Goal: Use online tool/utility: Utilize a website feature to perform a specific function

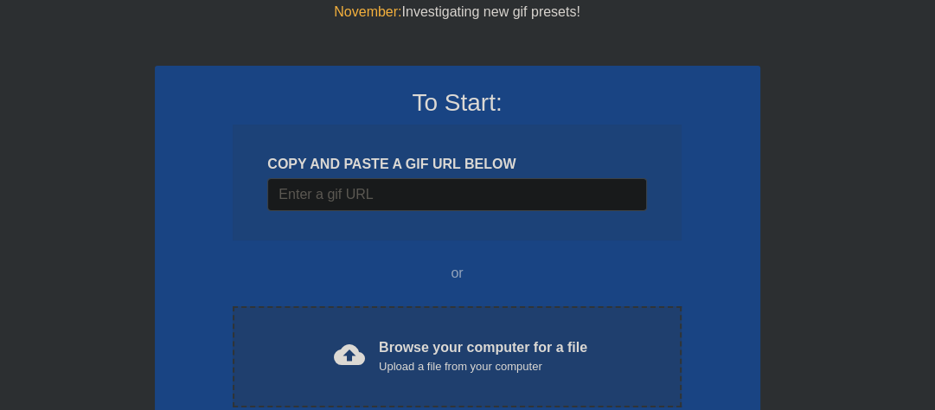
scroll to position [138, 0]
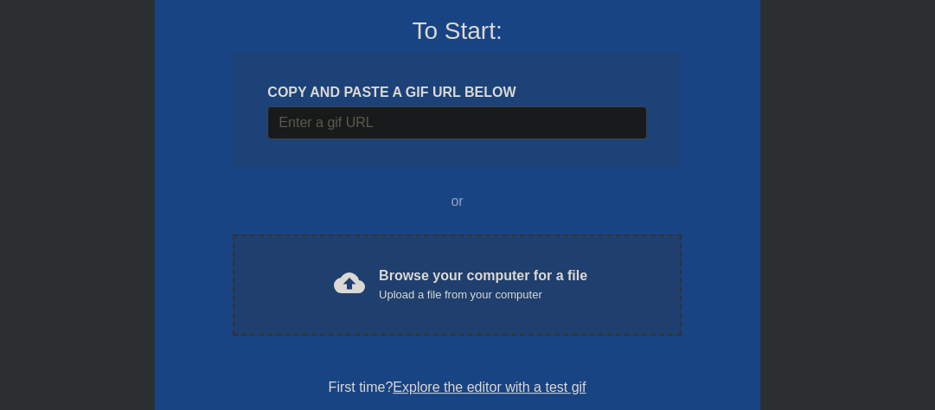
click at [279, 298] on div "cloud_upload Browse your computer for a file Upload a file from your computer" at bounding box center [456, 285] width 375 height 39
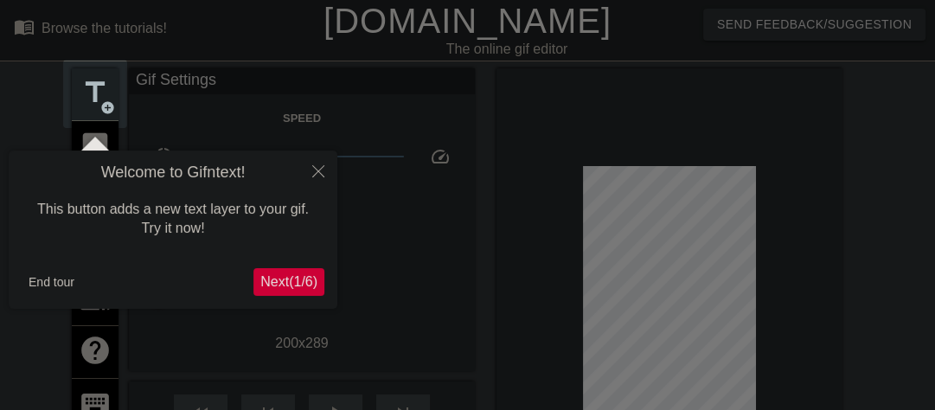
scroll to position [42, 0]
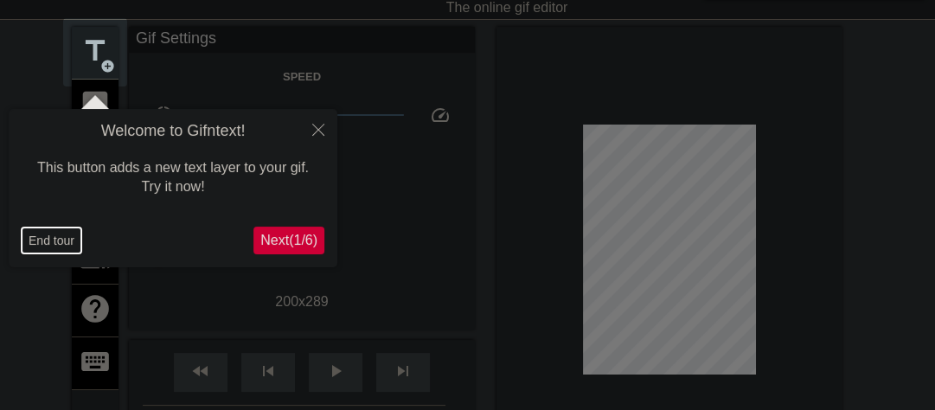
click at [65, 243] on button "End tour" at bounding box center [52, 240] width 60 height 26
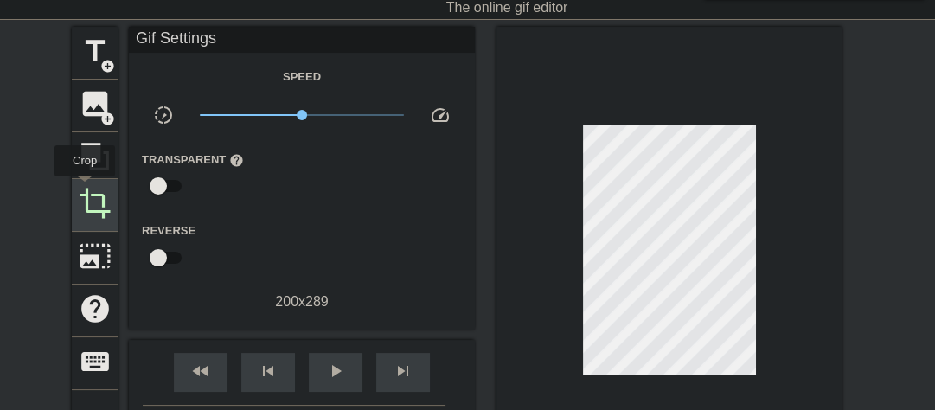
click at [92, 194] on span "crop" at bounding box center [95, 203] width 33 height 33
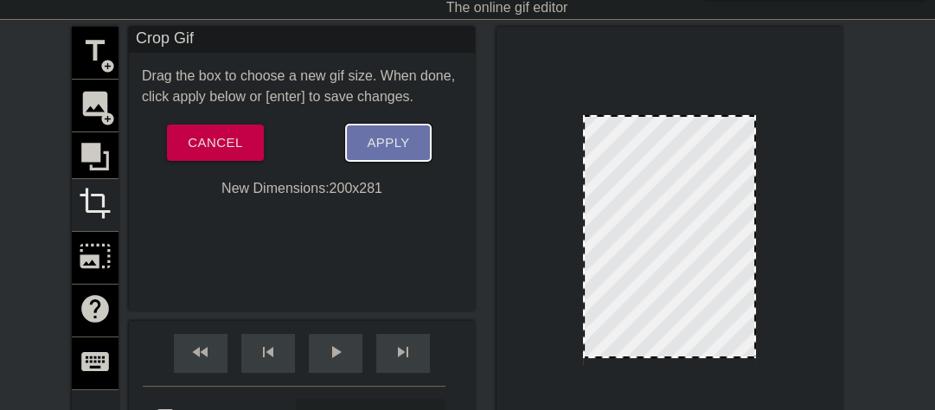
click at [387, 139] on span "Apply" at bounding box center [388, 142] width 42 height 22
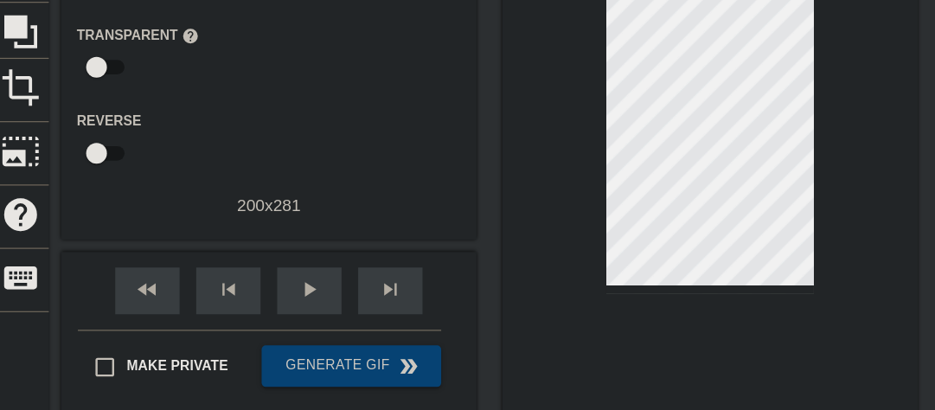
scroll to position [171, 0]
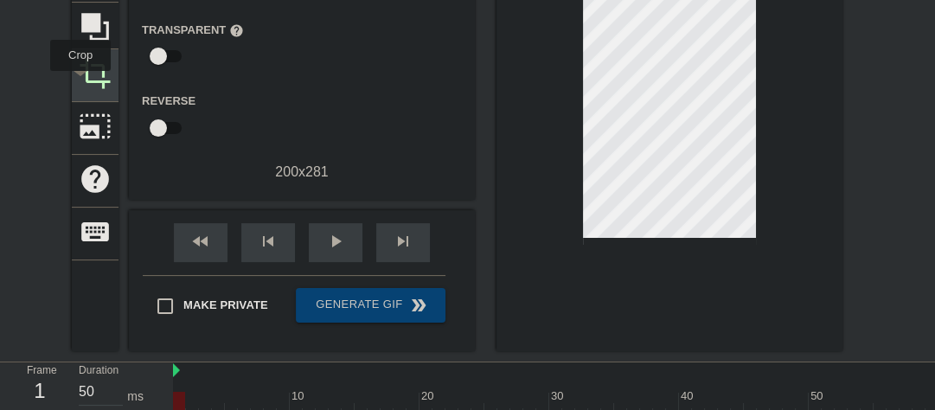
click at [80, 77] on span "crop" at bounding box center [95, 73] width 33 height 33
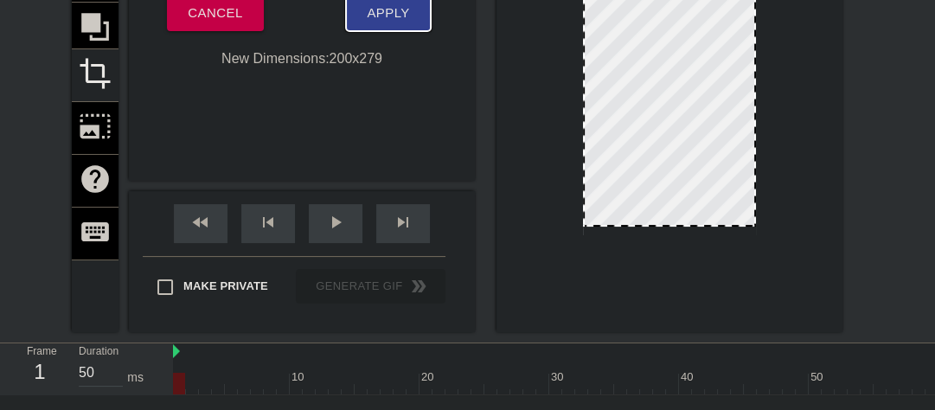
click at [369, 14] on span "Apply" at bounding box center [388, 13] width 42 height 22
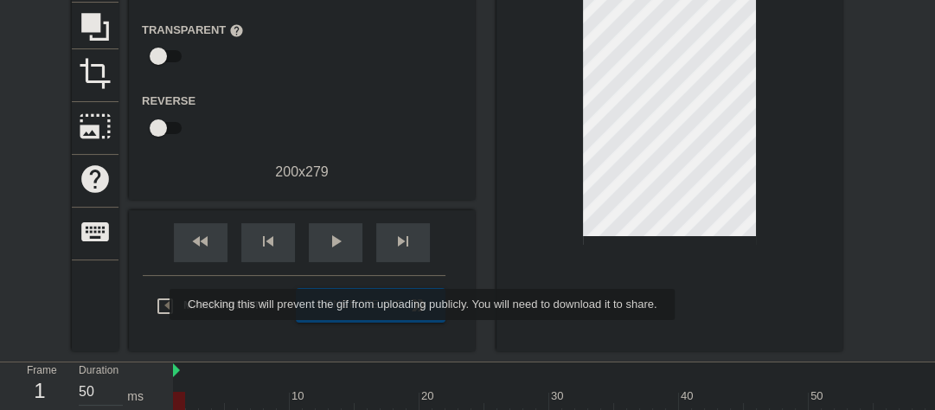
click at [158, 304] on input "Make Private" at bounding box center [165, 306] width 36 height 36
checkbox input "true"
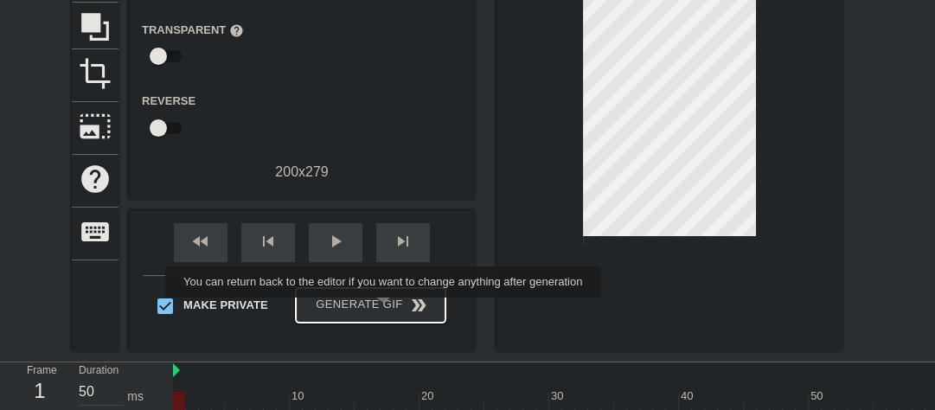
click at [385, 309] on span "Generate Gif double_arrow" at bounding box center [371, 305] width 136 height 21
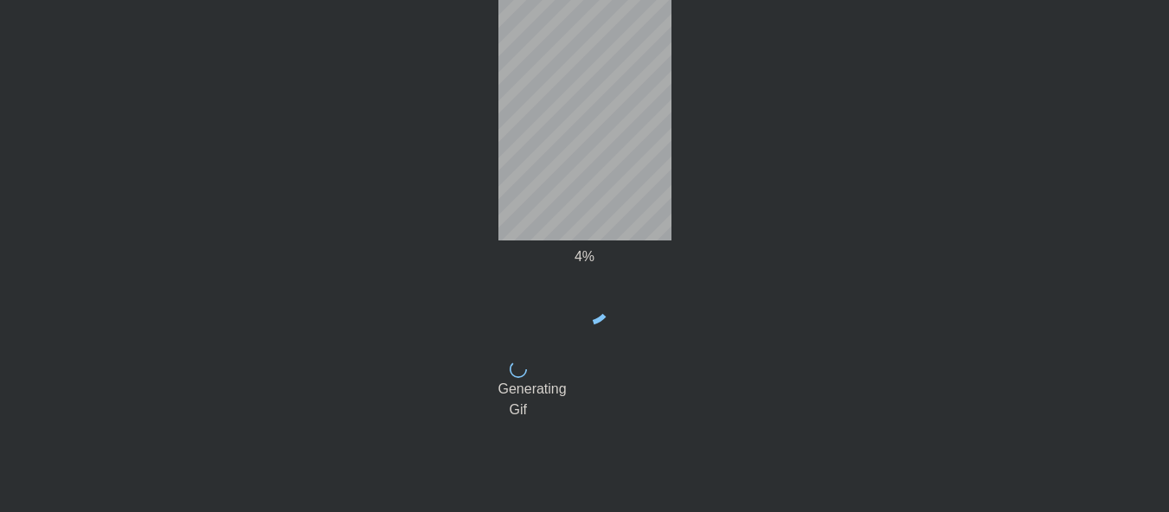
scroll to position [0, 0]
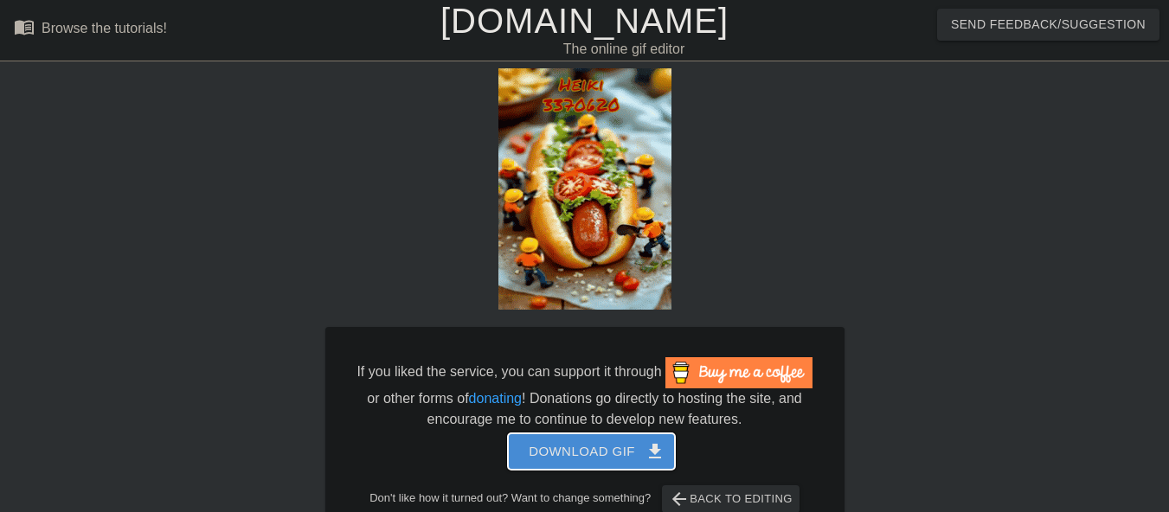
click at [528, 409] on button "Download gif get_app" at bounding box center [591, 451] width 167 height 36
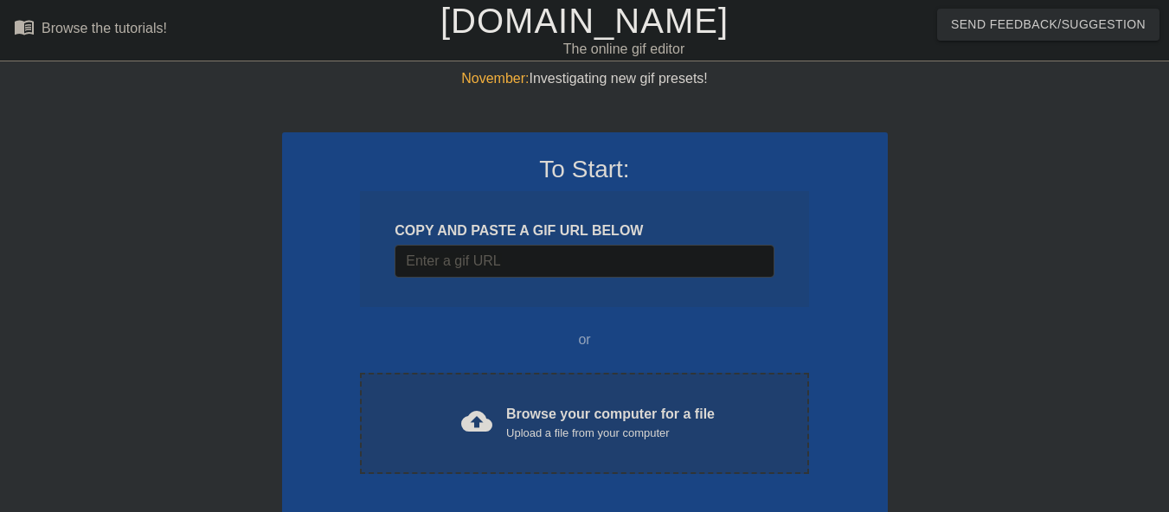
click at [606, 410] on div "Browse your computer for a file Upload a file from your computer" at bounding box center [610, 423] width 208 height 38
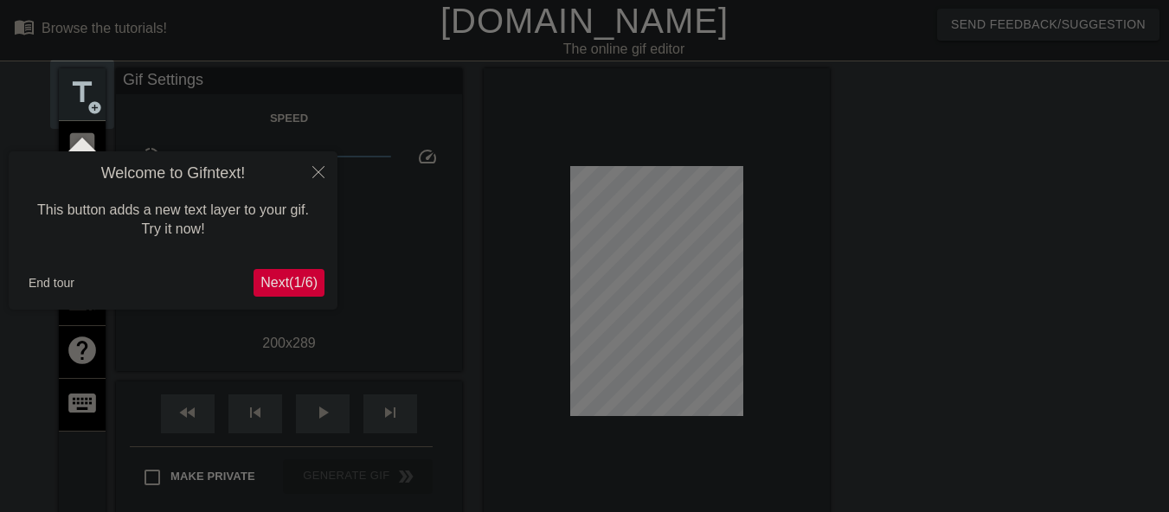
scroll to position [42, 0]
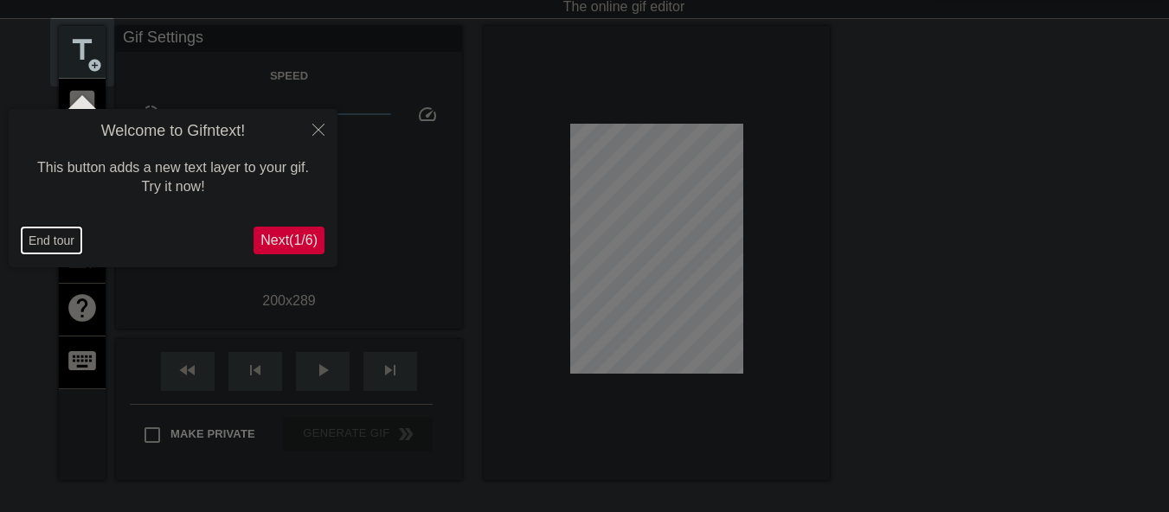
click at [43, 236] on button "End tour" at bounding box center [52, 240] width 60 height 26
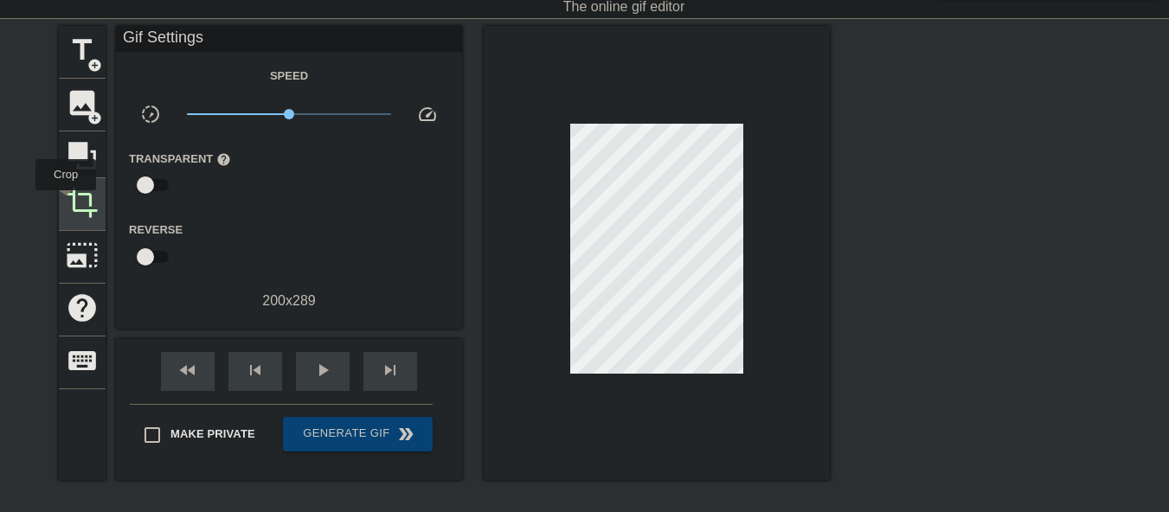
click at [77, 201] on span "crop" at bounding box center [82, 202] width 33 height 33
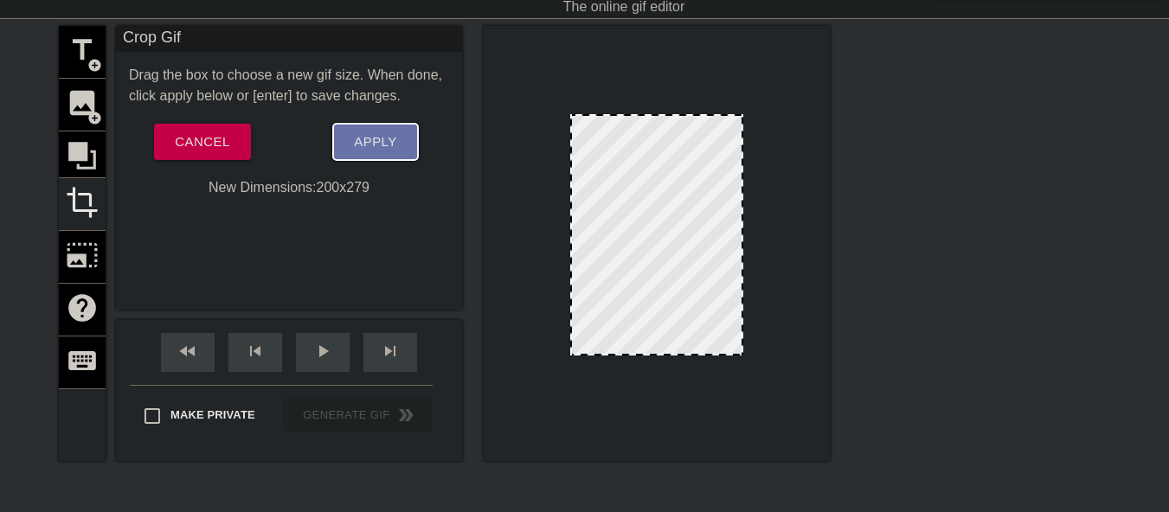
click at [369, 142] on span "Apply" at bounding box center [375, 142] width 42 height 22
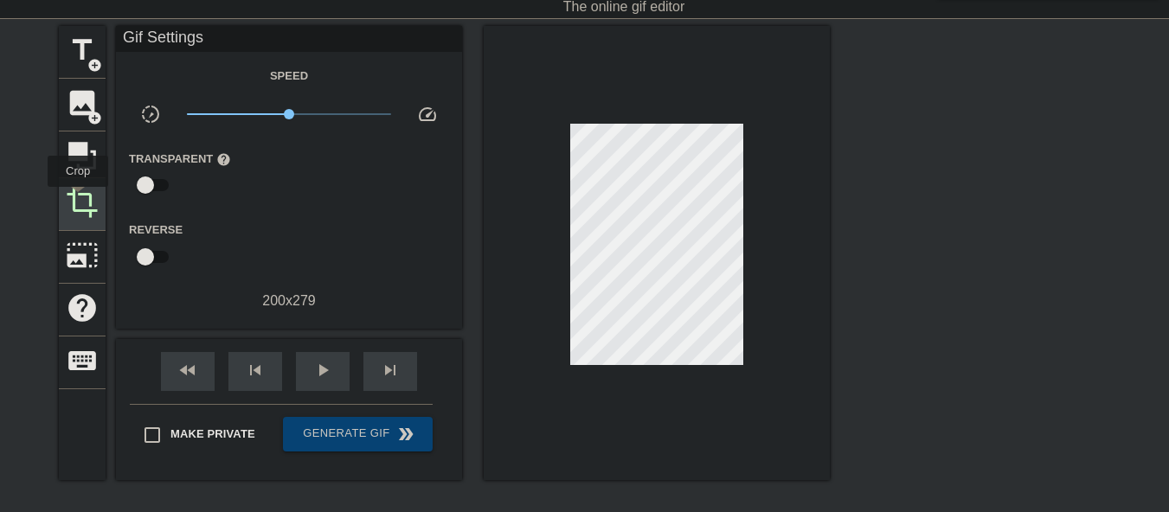
click at [78, 199] on span "crop" at bounding box center [82, 202] width 33 height 33
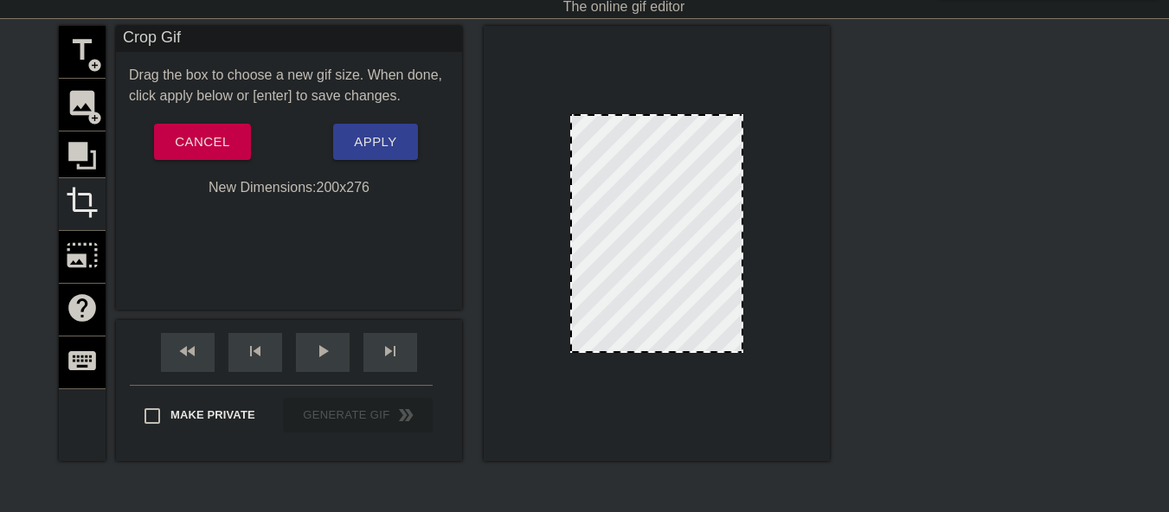
click at [678, 354] on div at bounding box center [657, 351] width 170 height 9
click at [375, 144] on span "Apply" at bounding box center [375, 142] width 42 height 22
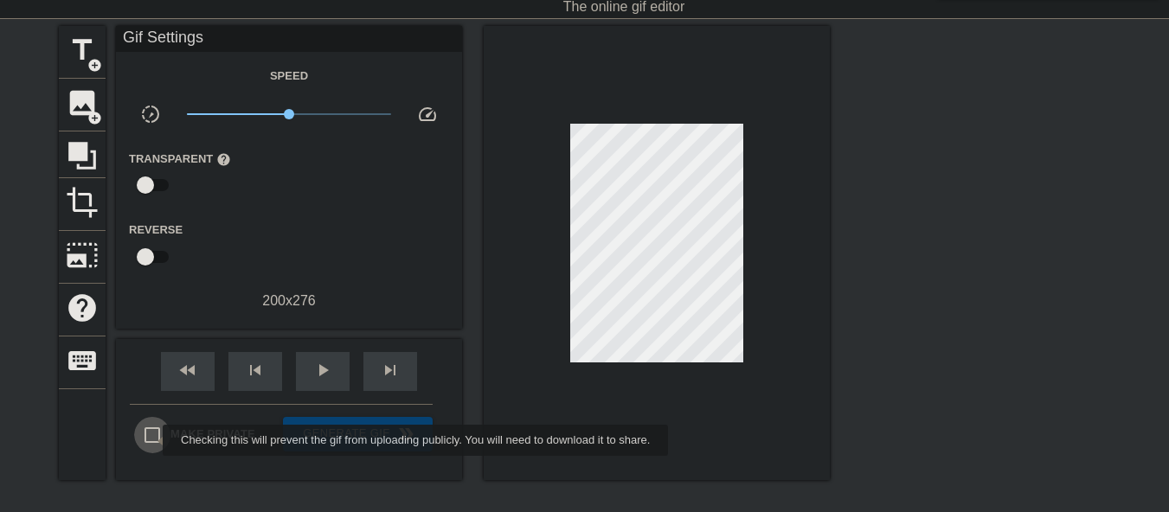
click at [151, 440] on input "Make Private" at bounding box center [152, 435] width 36 height 36
checkbox input "true"
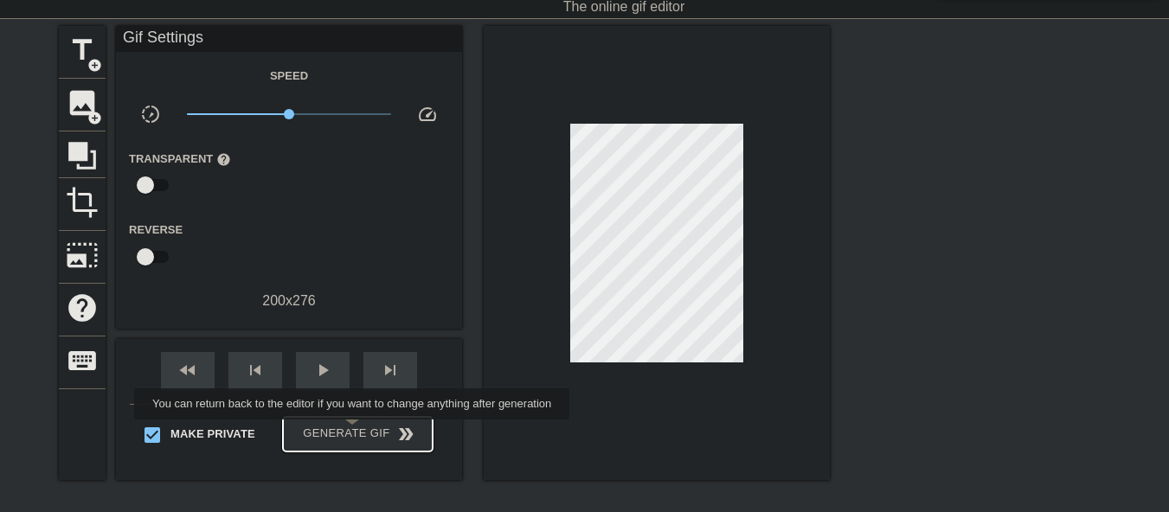
click at [354, 431] on span "Generate Gif double_arrow" at bounding box center [358, 434] width 136 height 21
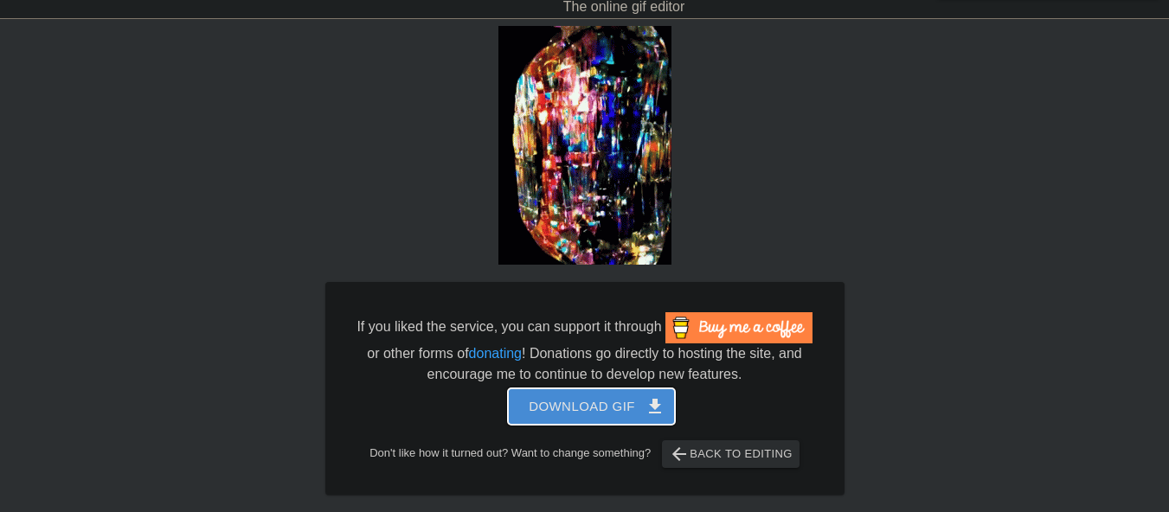
click at [578, 389] on button "Download gif get_app" at bounding box center [591, 406] width 167 height 36
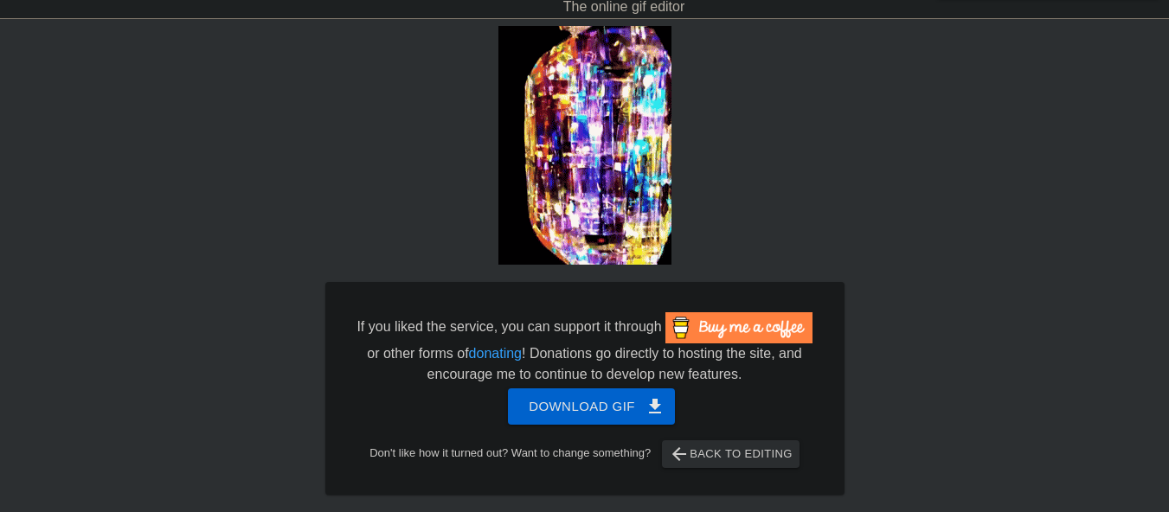
click at [733, 167] on div "If you liked the service, you can support it through or other forms of donating…" at bounding box center [584, 260] width 519 height 469
